Goal: Task Accomplishment & Management: Use online tool/utility

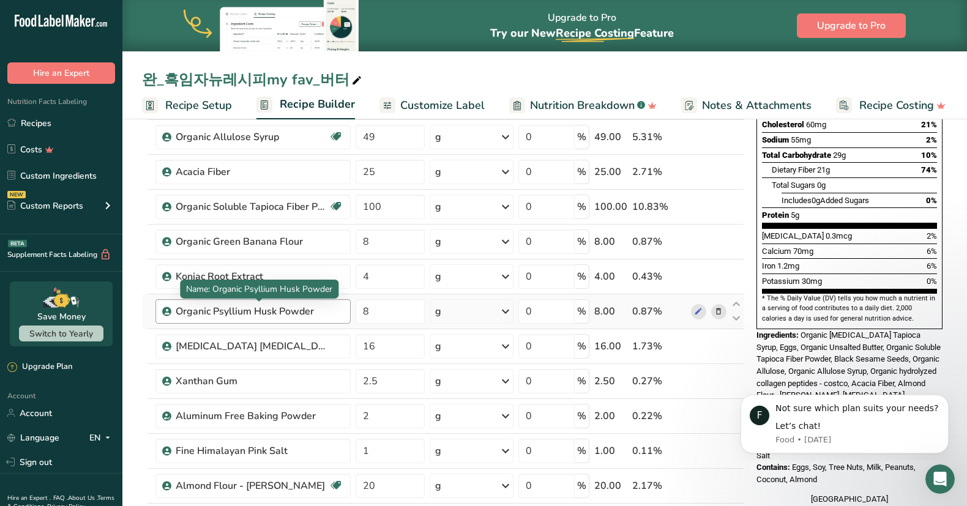
scroll to position [228, 0]
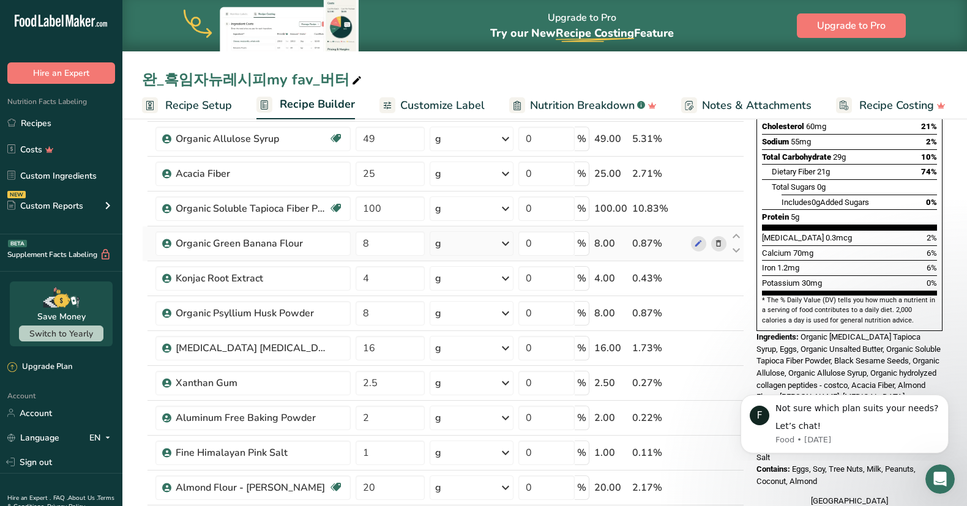
click at [149, 228] on td at bounding box center [150, 243] width 6 height 35
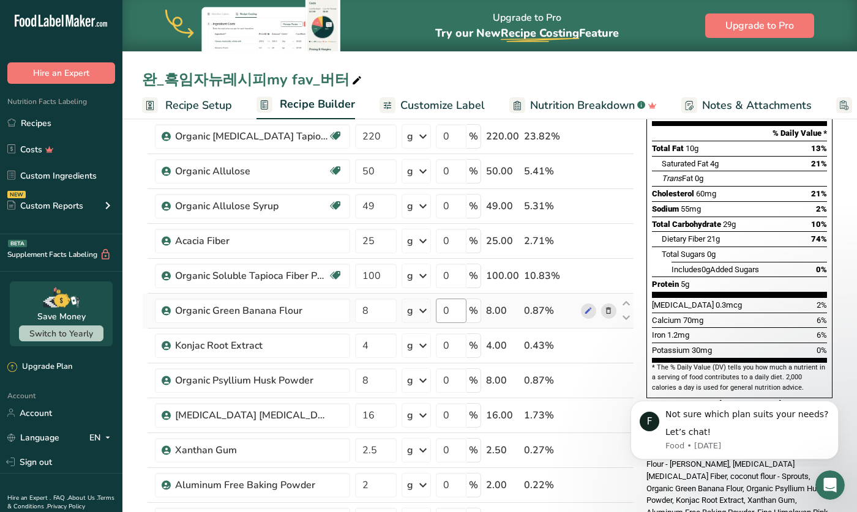
scroll to position [161, 0]
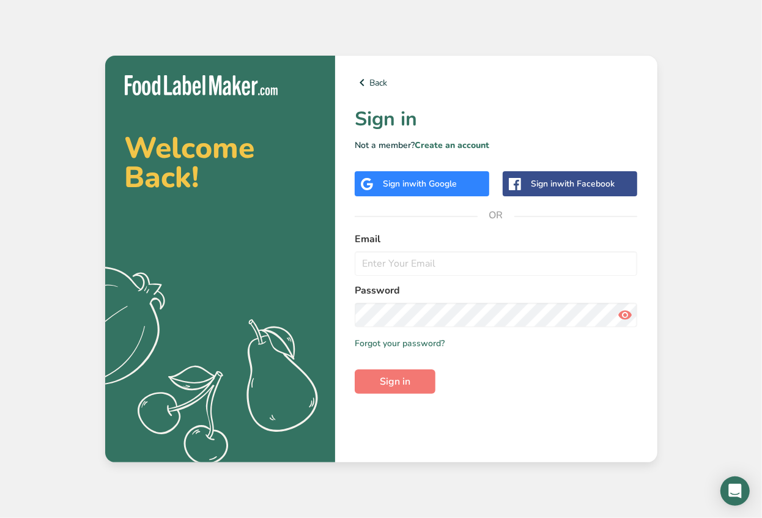
click at [393, 180] on div "Sign in with Google" at bounding box center [420, 183] width 74 height 13
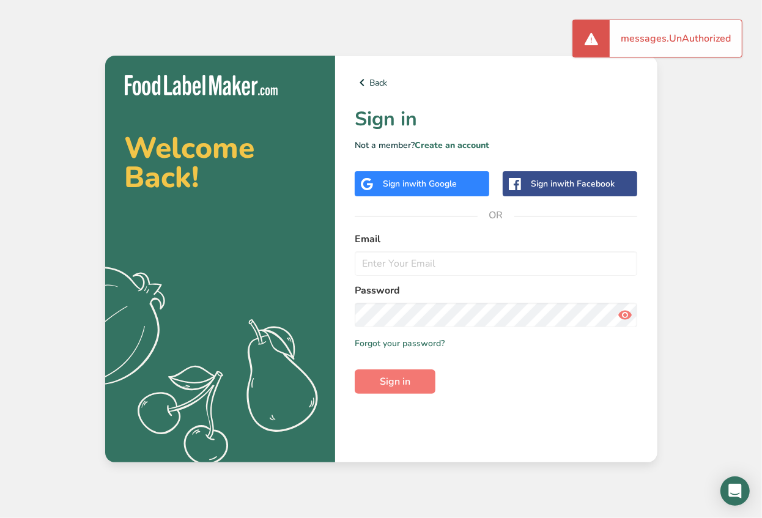
click at [393, 180] on div "Sign in with Google" at bounding box center [420, 183] width 74 height 13
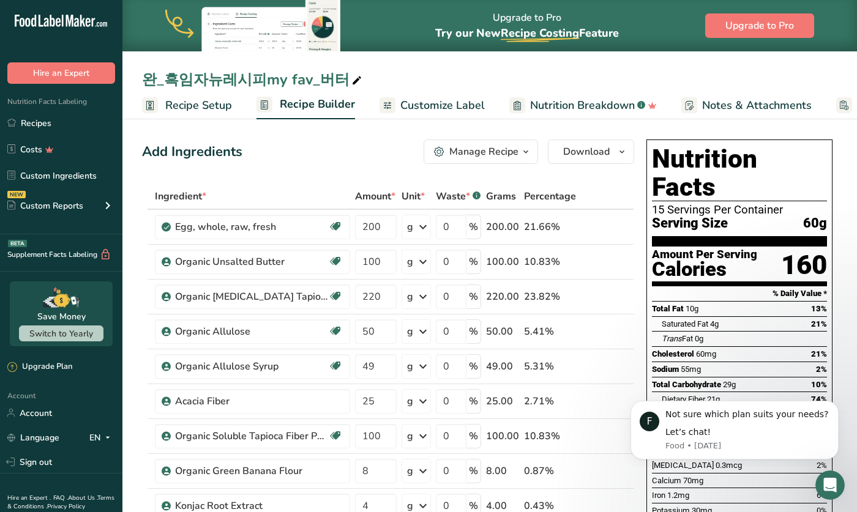
click at [321, 151] on div "Add Ingredients Manage Recipe Delete Recipe Duplicate Recipe Scale Recipe Save …" at bounding box center [388, 152] width 492 height 24
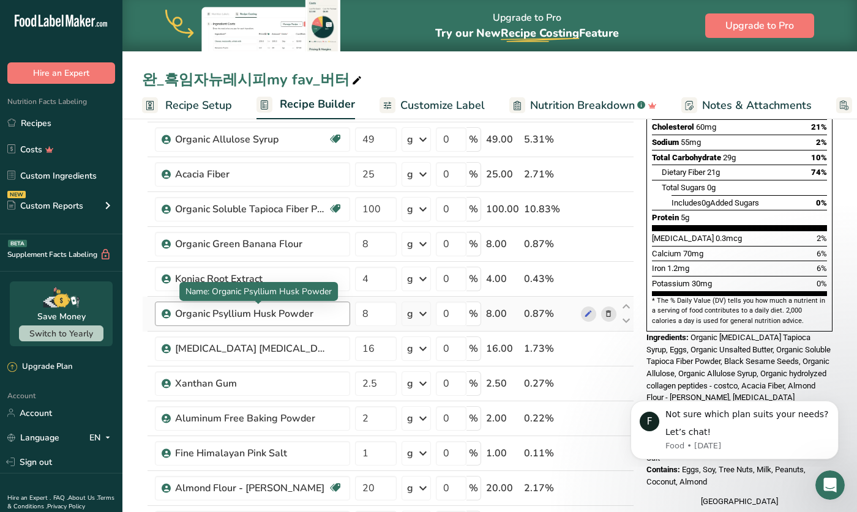
scroll to position [228, 0]
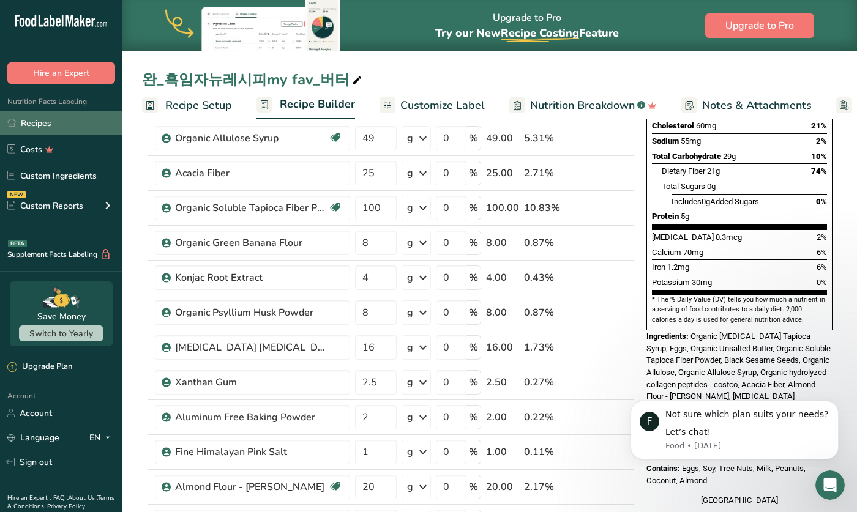
click at [62, 124] on link "Recipes" at bounding box center [61, 122] width 122 height 23
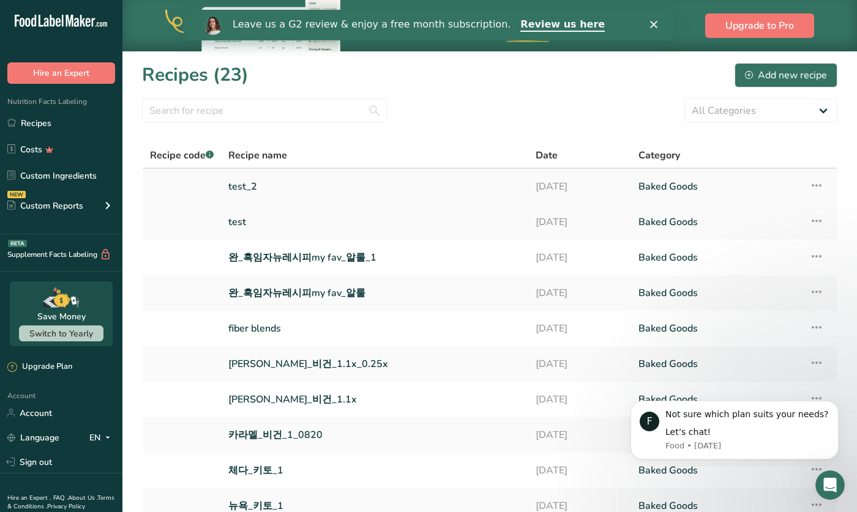
click at [250, 188] on link "test_2" at bounding box center [374, 187] width 292 height 26
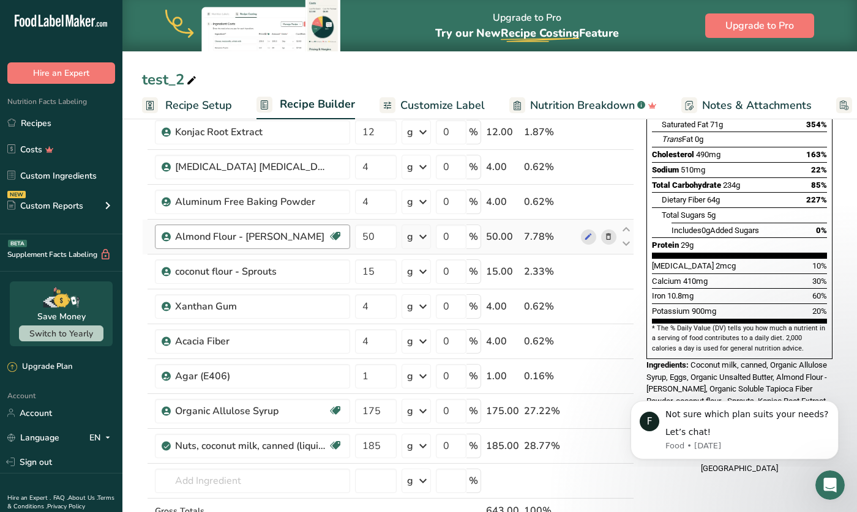
scroll to position [202, 0]
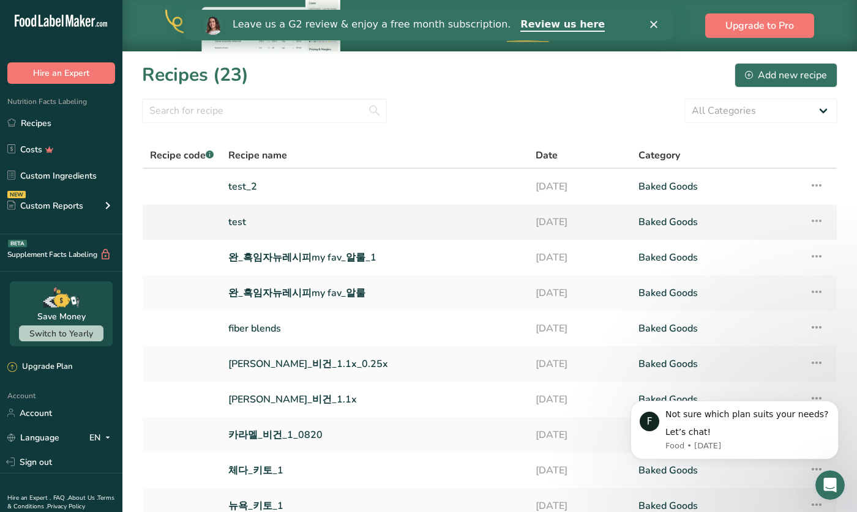
click at [238, 225] on link "test" at bounding box center [374, 222] width 292 height 26
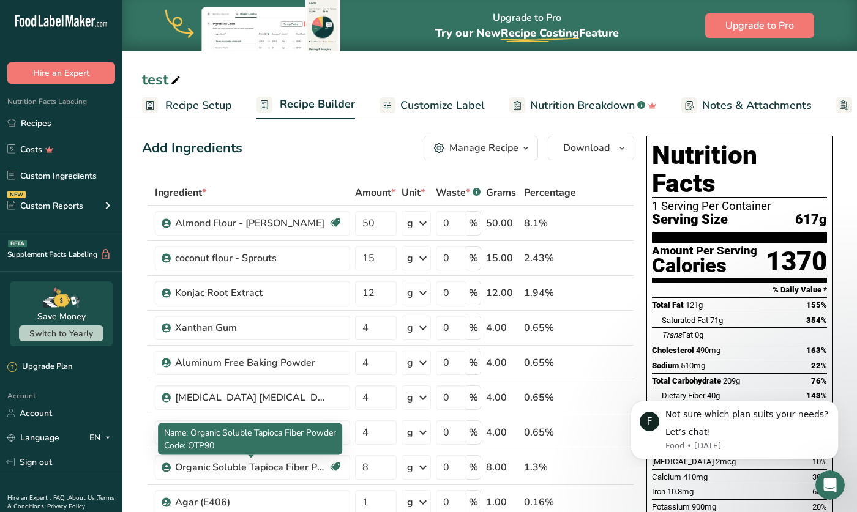
scroll to position [53, 0]
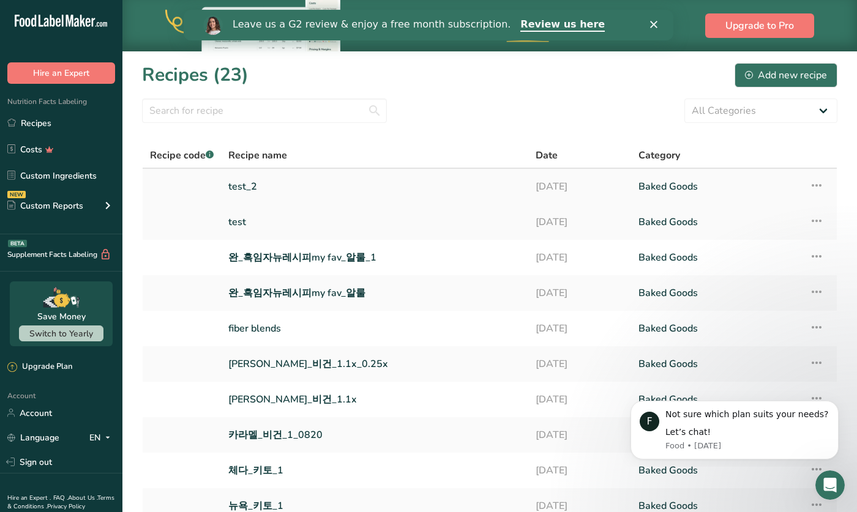
click at [250, 185] on link "test_2" at bounding box center [374, 187] width 292 height 26
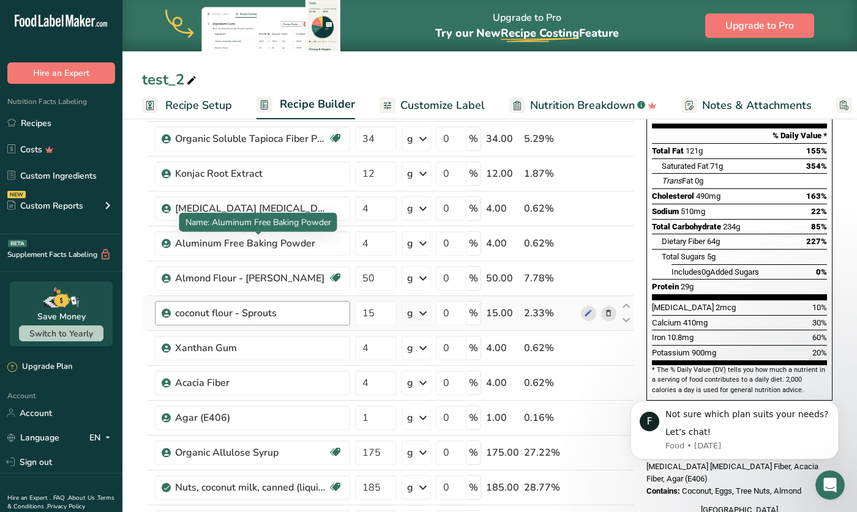
scroll to position [160, 0]
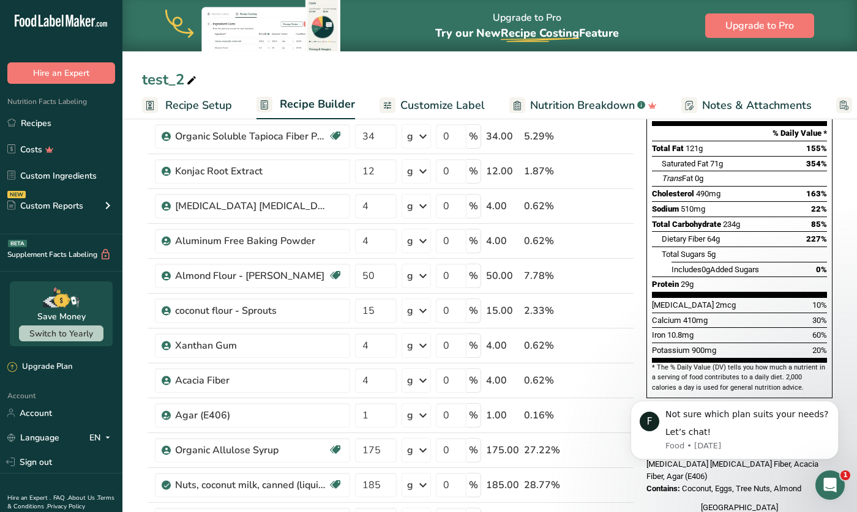
drag, startPoint x: 133, startPoint y: 155, endPoint x: 90, endPoint y: 237, distance: 92.8
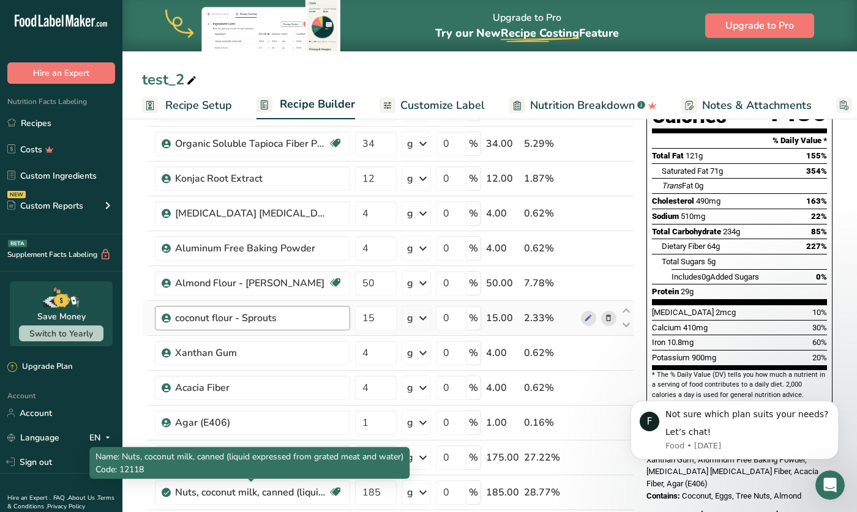
scroll to position [147, 0]
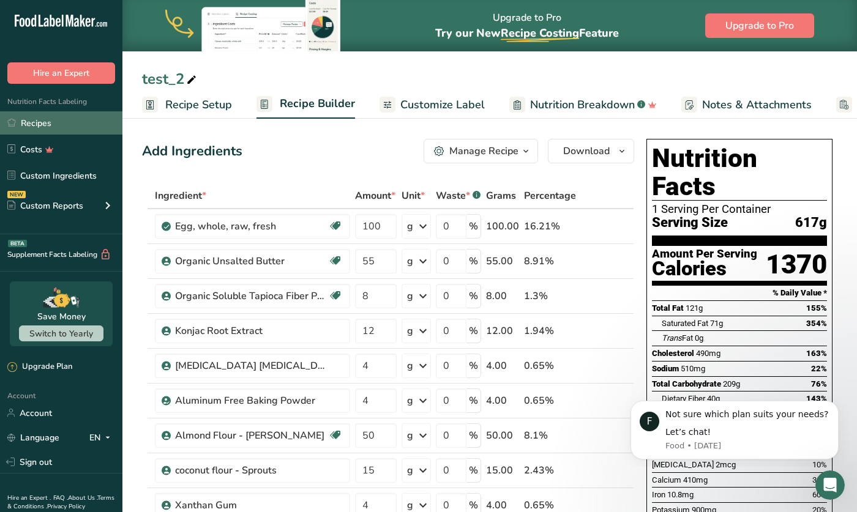
click at [65, 116] on link "Recipes" at bounding box center [61, 122] width 122 height 23
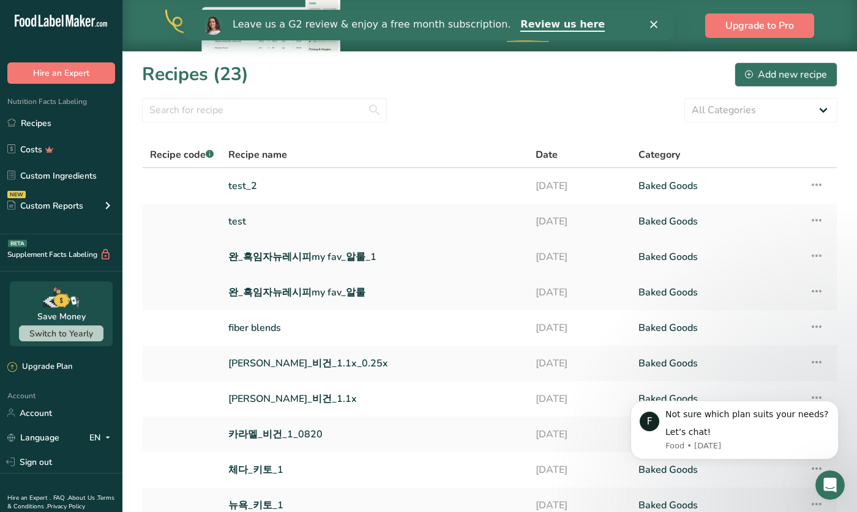
click at [296, 253] on link "완_흑임자뉴레시피my fav_알룰_1" at bounding box center [374, 257] width 292 height 26
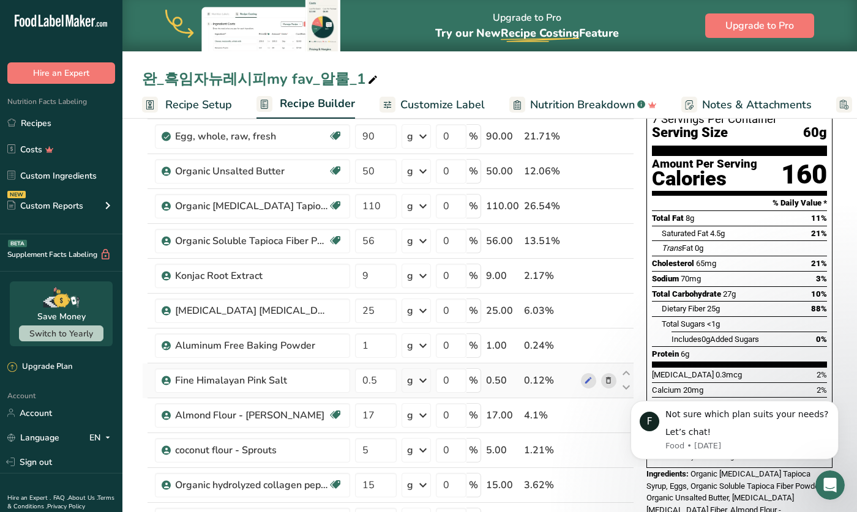
scroll to position [92, 0]
